Goal: Check status: Check status

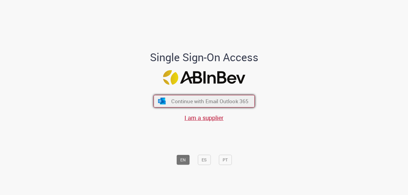
click at [211, 105] on button "Continue with Email Outlook 365" at bounding box center [203, 101] width 101 height 13
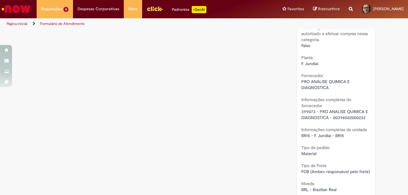
scroll to position [481, 0]
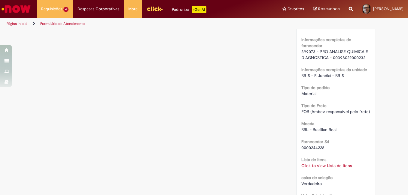
click at [315, 165] on link "Click to view Lista de Itens" at bounding box center [326, 165] width 50 height 5
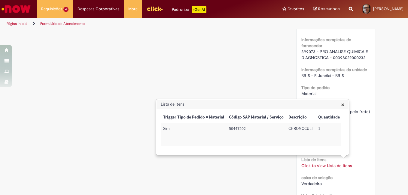
click at [94, 107] on div "Verificar Código de Barras Aguardando Aprovação Aguardando atendimento Em andam…" at bounding box center [203, 29] width 351 height 961
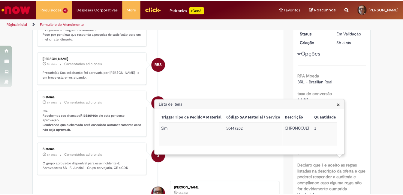
scroll to position [0, 0]
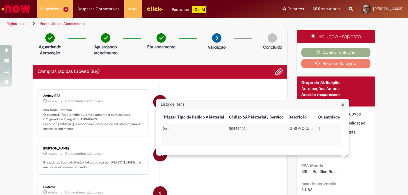
click at [87, 118] on p "Boa tarde, Ewerton! O chamado foi atendido automaticamente e com sucesso. P.O g…" at bounding box center [93, 120] width 100 height 24
copy p "4501487677"
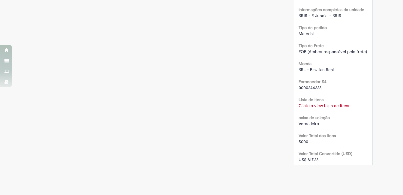
scroll to position [541, 0]
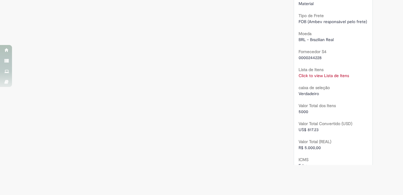
click at [319, 74] on link "Click to view Lista de Itens" at bounding box center [324, 75] width 50 height 5
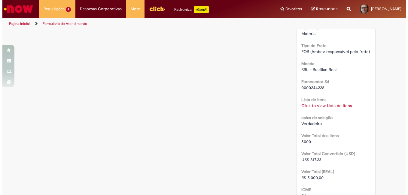
scroll to position [0, 0]
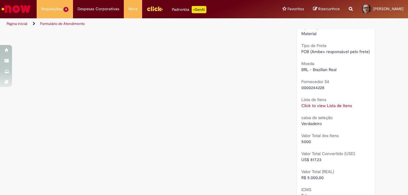
click at [311, 104] on link "Click to view Lista de Itens" at bounding box center [326, 105] width 50 height 5
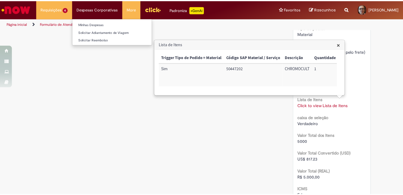
scroll to position [390, 0]
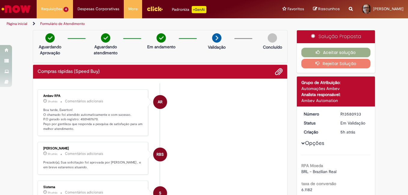
drag, startPoint x: 86, startPoint y: 83, endPoint x: 84, endPoint y: 120, distance: 37.3
click at [84, 120] on p "Boa tarde, Ewerton! O chamado foi atendido automaticamente e com sucesso. P.O g…" at bounding box center [93, 120] width 100 height 24
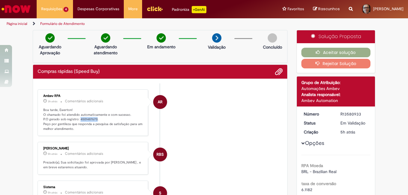
copy p "4501487670"
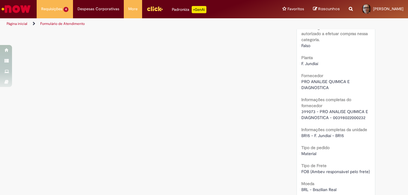
scroll to position [541, 0]
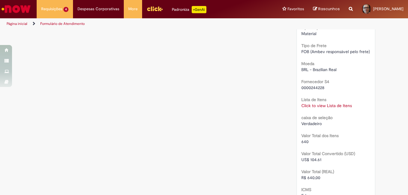
click at [338, 105] on link "Click to view Lista de Itens" at bounding box center [326, 105] width 50 height 5
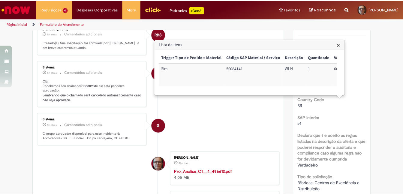
scroll to position [0, 0]
